Goal: Information Seeking & Learning: Learn about a topic

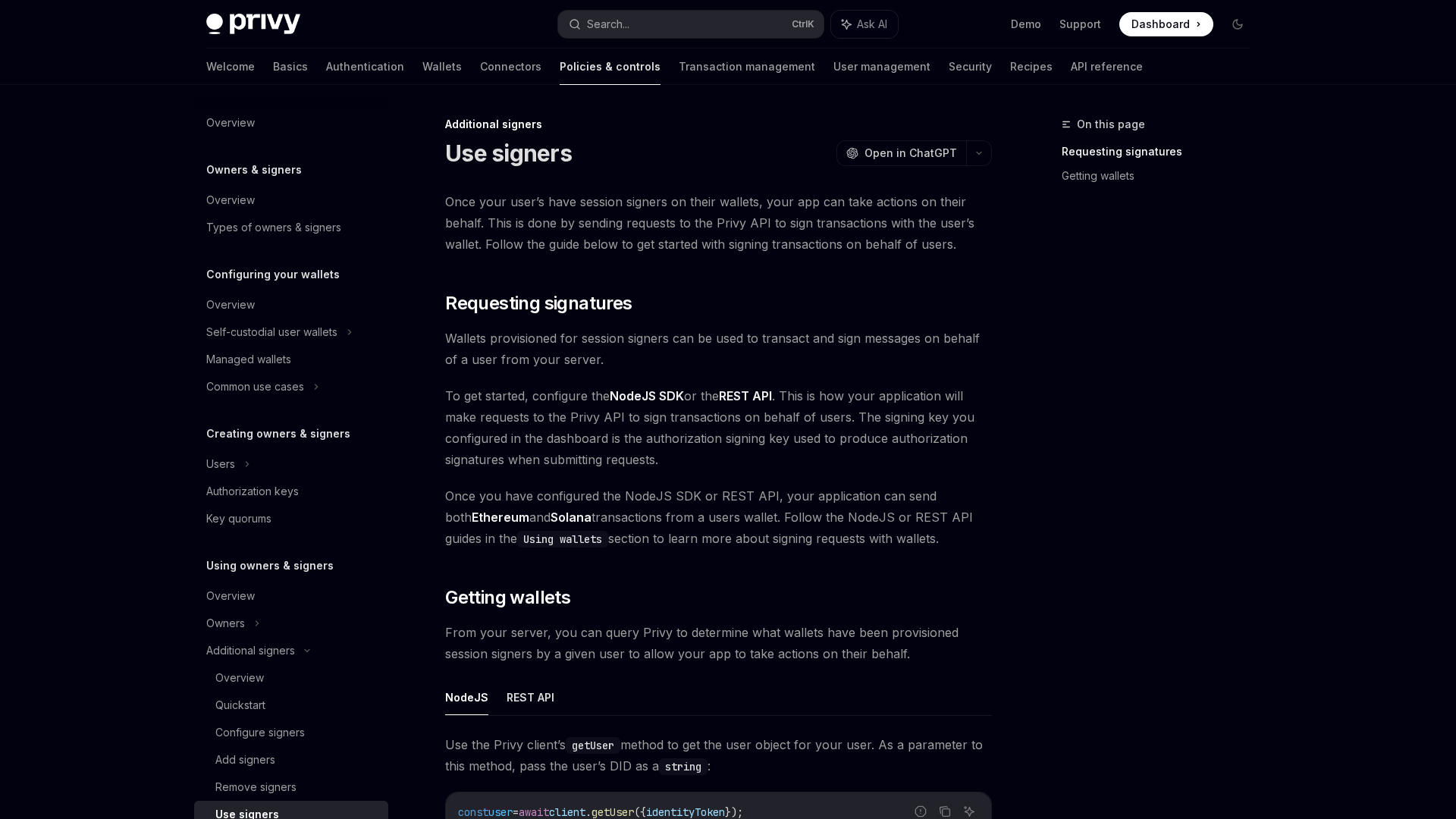
scroll to position [363, 0]
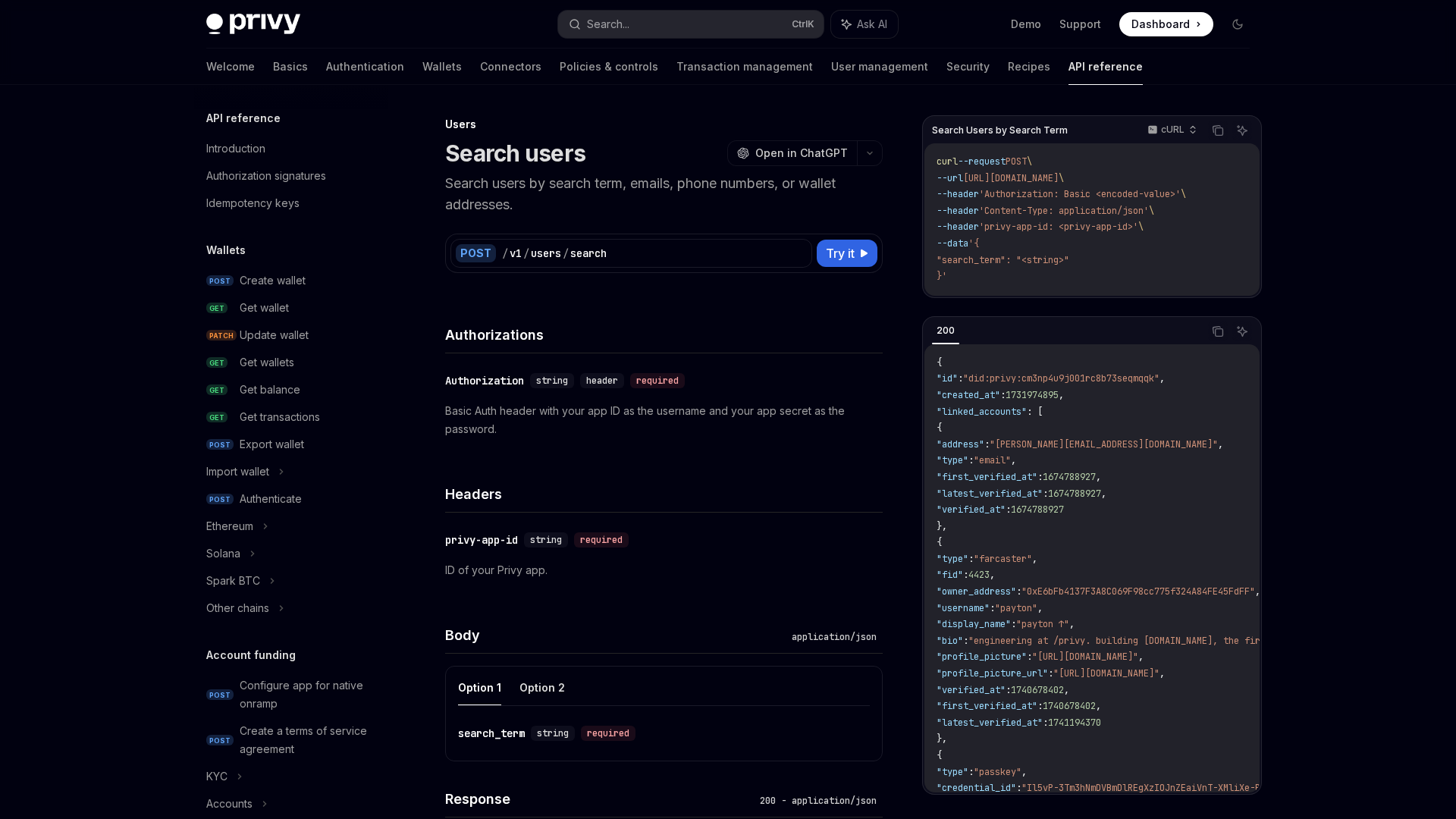
scroll to position [774, 0]
